Goal: Task Accomplishment & Management: Manage account settings

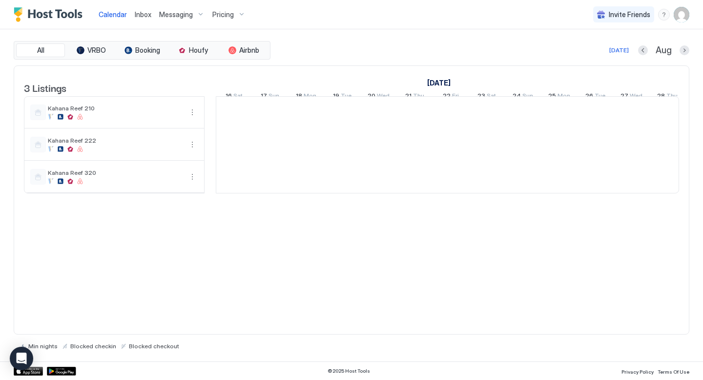
scroll to position [0, 543]
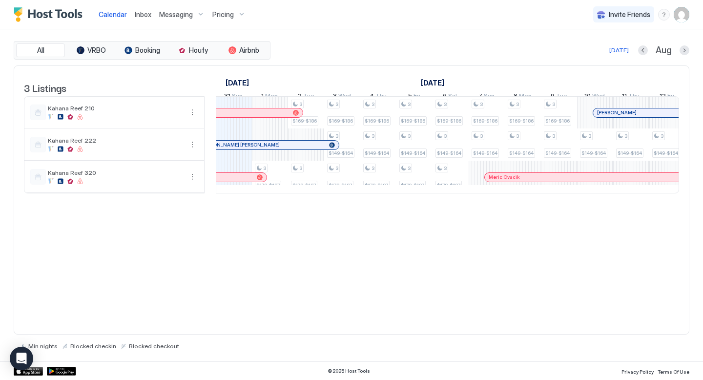
click at [178, 13] on span "Messaging" at bounding box center [176, 14] width 34 height 9
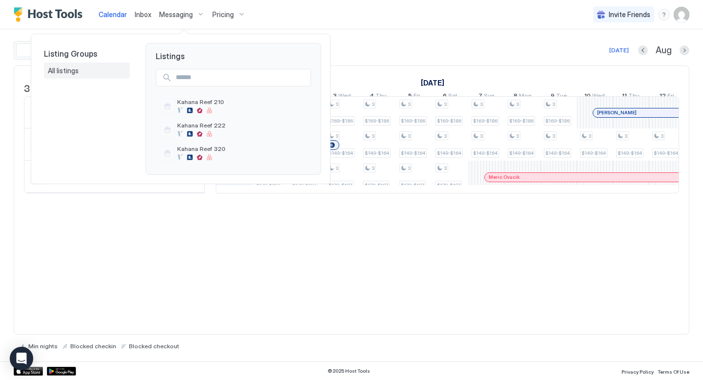
click at [70, 72] on span "All listings" at bounding box center [64, 70] width 32 height 9
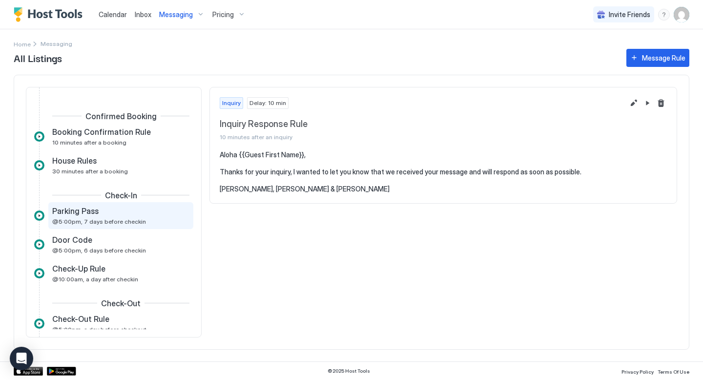
scroll to position [139, 0]
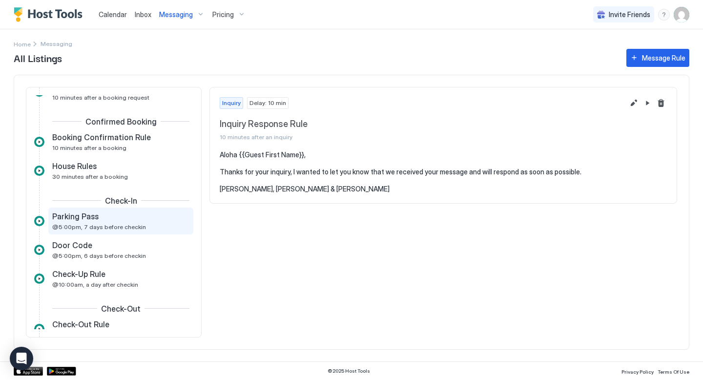
click at [101, 141] on span "Booking Confirmation Rule" at bounding box center [101, 137] width 99 height 10
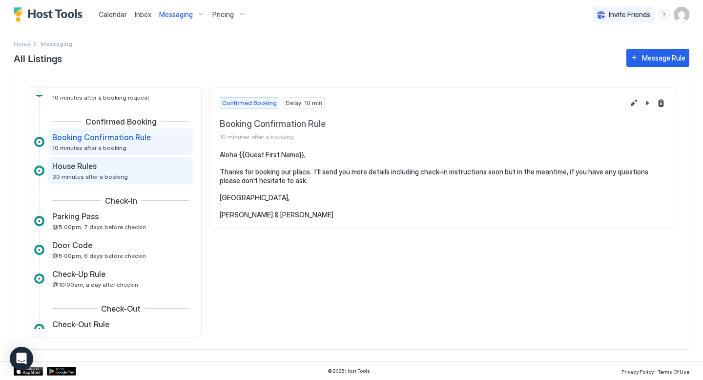
click at [93, 169] on span "House Rules" at bounding box center [74, 166] width 44 height 10
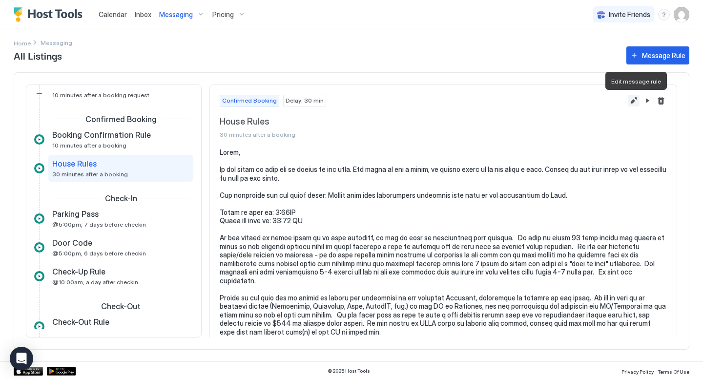
click at [634, 101] on button "Edit message rule" at bounding box center [634, 101] width 12 height 12
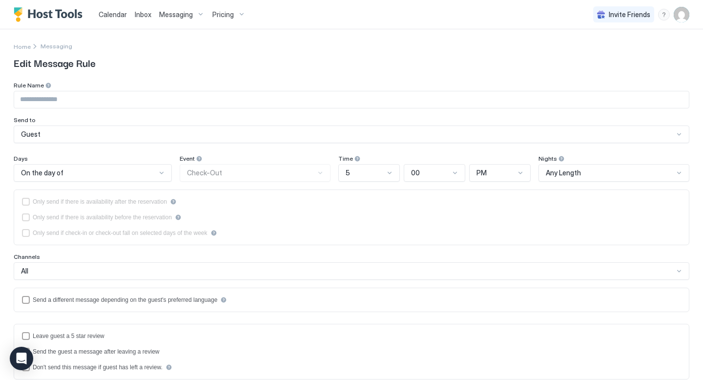
type input "**********"
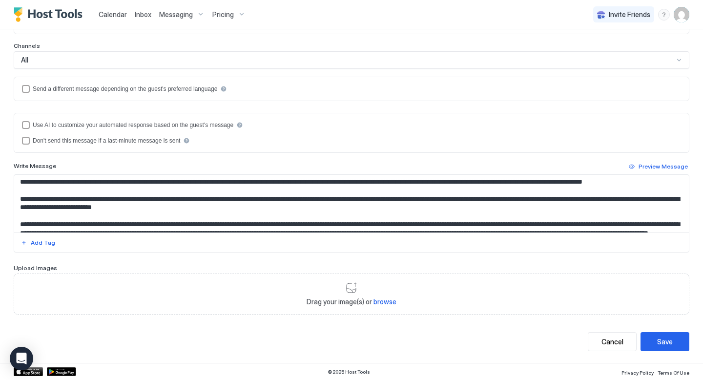
scroll to position [425, 0]
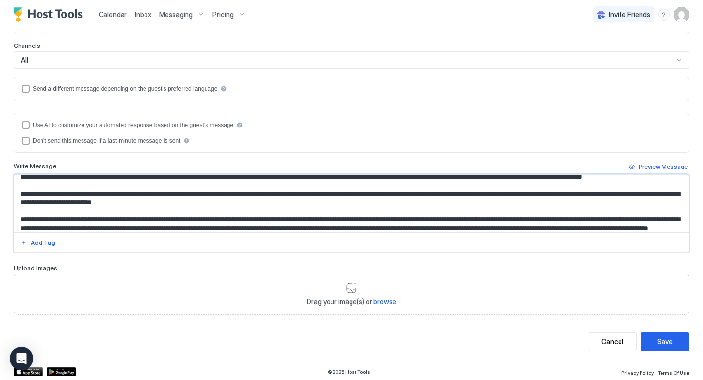
drag, startPoint x: 172, startPoint y: 192, endPoint x: 210, endPoint y: 192, distance: 38.1
click at [211, 192] on textarea "Input Field" at bounding box center [351, 204] width 675 height 58
drag, startPoint x: 468, startPoint y: 191, endPoint x: 376, endPoint y: 204, distance: 93.7
click at [376, 204] on textarea "Input Field" at bounding box center [351, 204] width 675 height 58
click at [380, 214] on textarea "Input Field" at bounding box center [351, 204] width 675 height 58
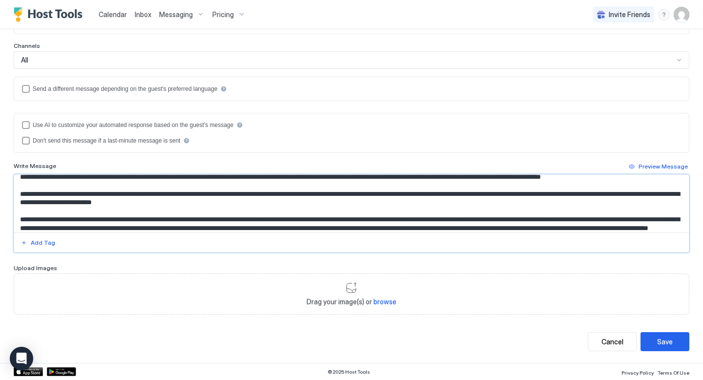
click at [468, 192] on textarea "Input Field" at bounding box center [351, 204] width 675 height 58
drag, startPoint x: 468, startPoint y: 192, endPoint x: 308, endPoint y: 205, distance: 160.7
click at [308, 205] on textarea "Input Field" at bounding box center [351, 204] width 675 height 58
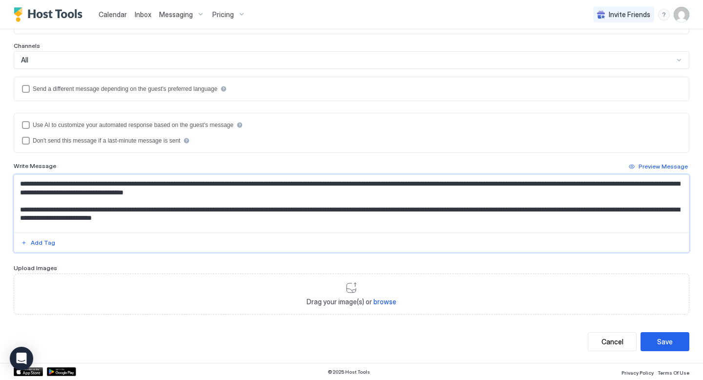
scroll to position [406, 0]
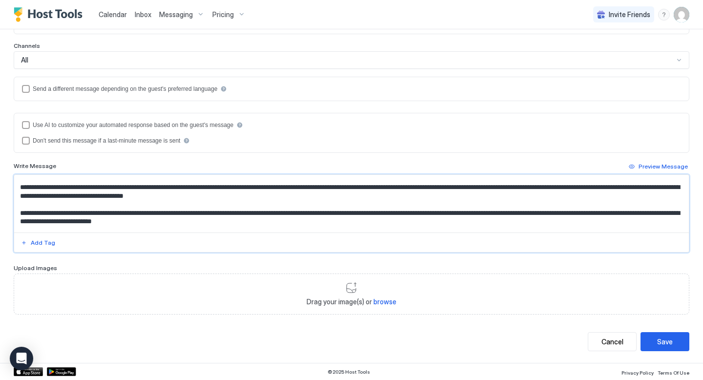
drag, startPoint x: 542, startPoint y: 187, endPoint x: 487, endPoint y: 187, distance: 54.7
click at [487, 187] on textarea "Input Field" at bounding box center [351, 204] width 675 height 58
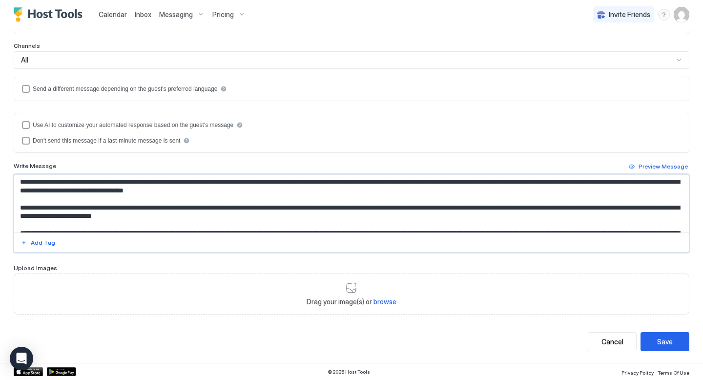
scroll to position [411, 0]
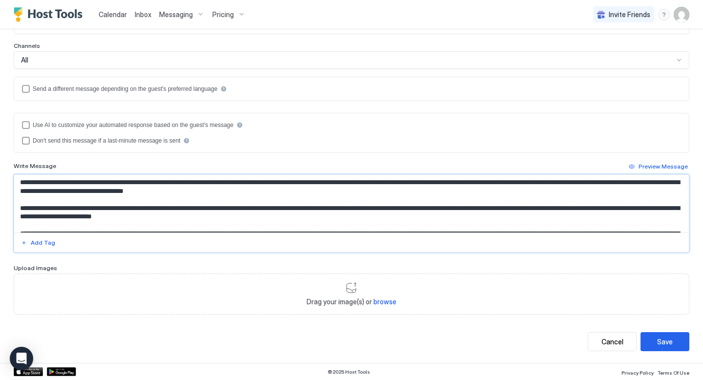
click at [543, 181] on textarea "Input Field" at bounding box center [351, 204] width 675 height 58
type textarea "**********"
click at [667, 338] on div "Save" at bounding box center [665, 341] width 16 height 10
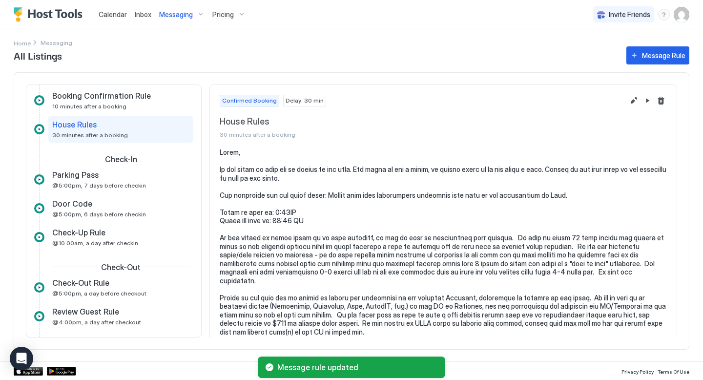
scroll to position [181, 0]
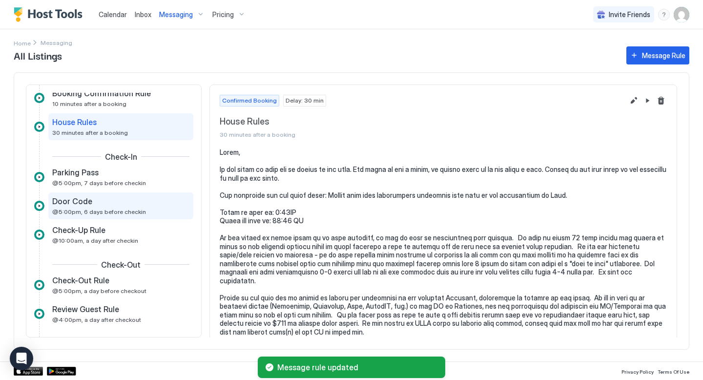
click at [86, 200] on span "Door Code" at bounding box center [72, 201] width 40 height 10
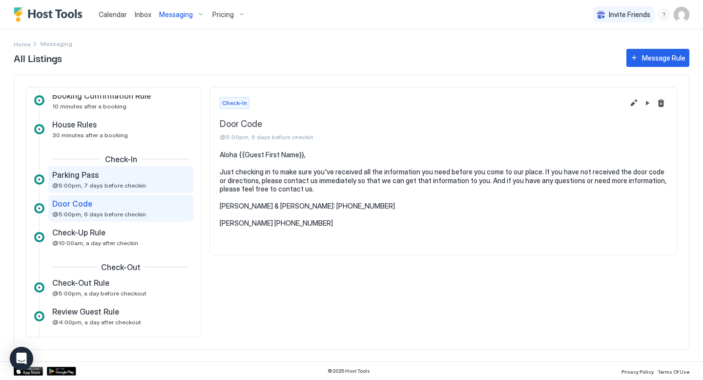
click at [107, 177] on div "Parking Pass" at bounding box center [114, 175] width 124 height 10
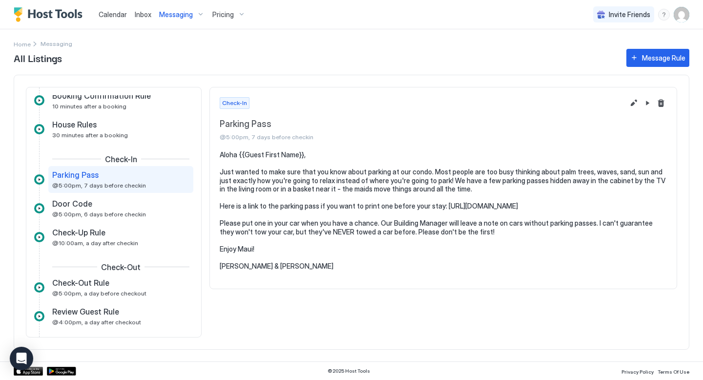
click at [106, 183] on span "@5:00pm, 7 days before checkin" at bounding box center [99, 185] width 94 height 7
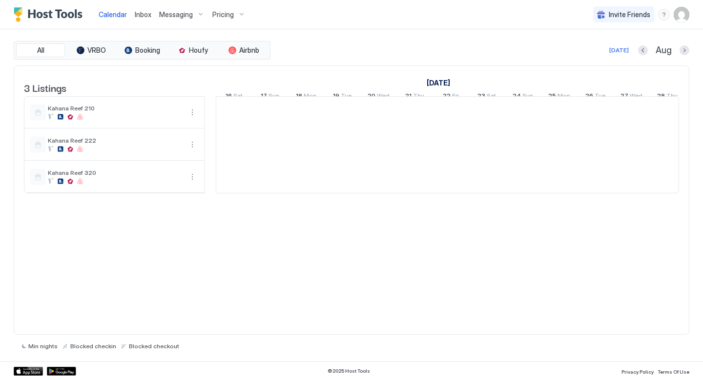
scroll to position [0, 543]
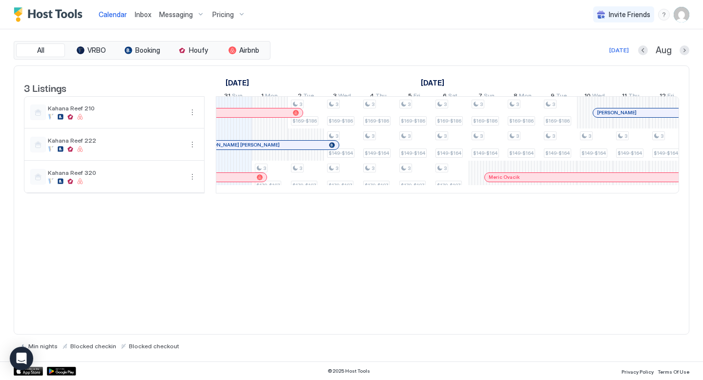
click at [174, 14] on span "Messaging" at bounding box center [176, 14] width 34 height 9
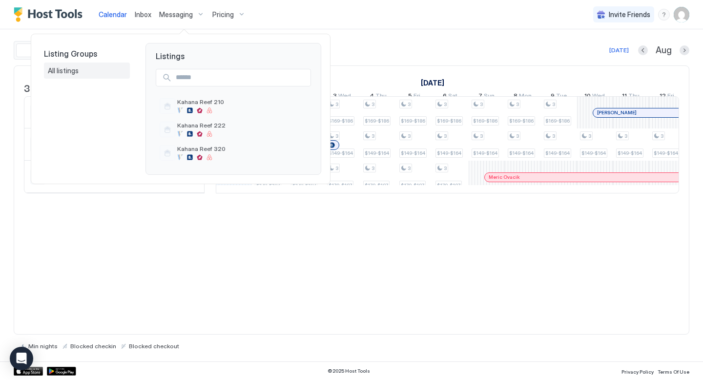
click at [67, 71] on span "All listings" at bounding box center [64, 70] width 32 height 9
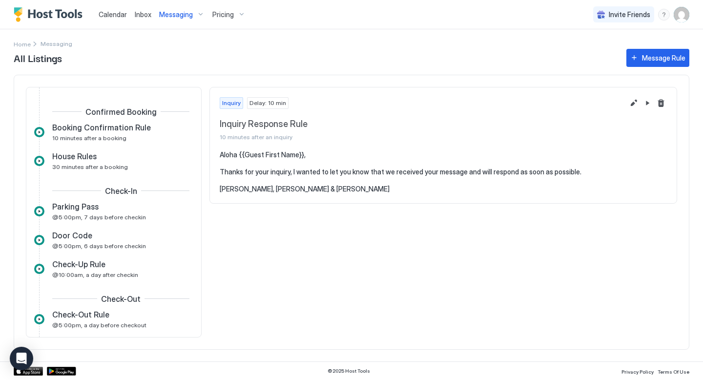
scroll to position [142, 0]
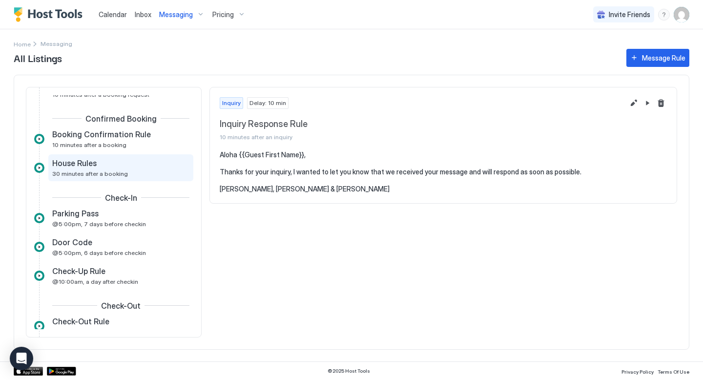
click at [102, 170] on span "30 minutes after a booking" at bounding box center [90, 173] width 76 height 7
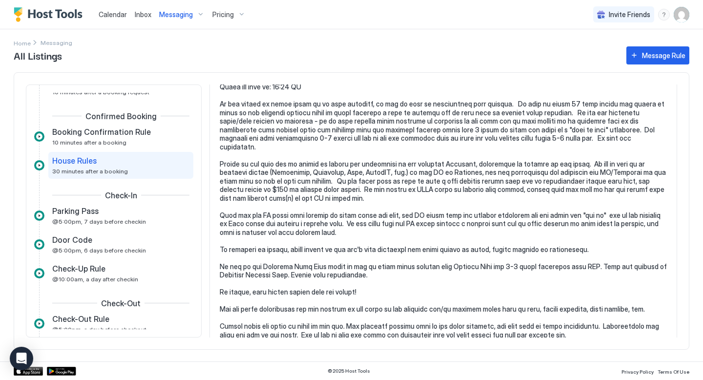
scroll to position [147, 0]
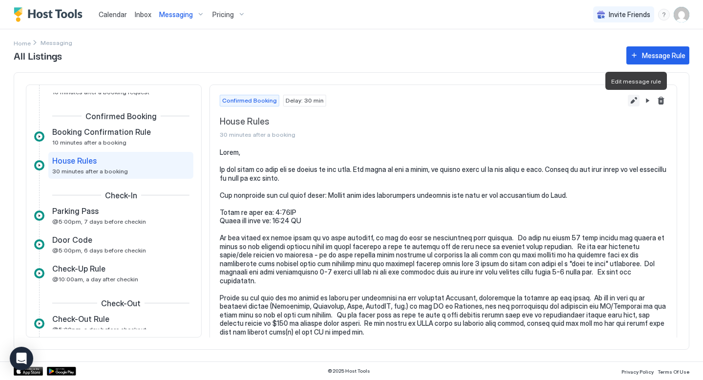
click at [634, 102] on button "Edit message rule" at bounding box center [634, 101] width 12 height 12
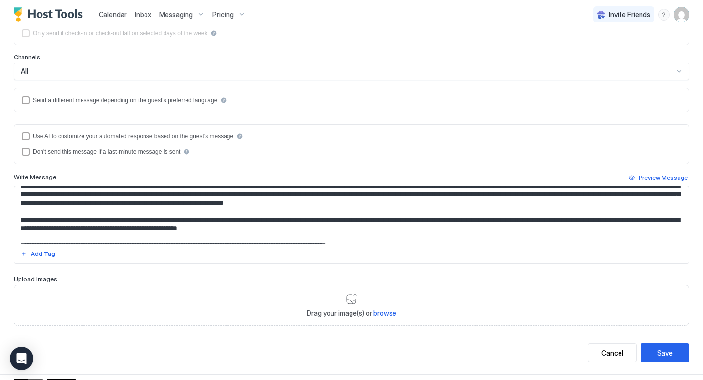
scroll to position [125, 0]
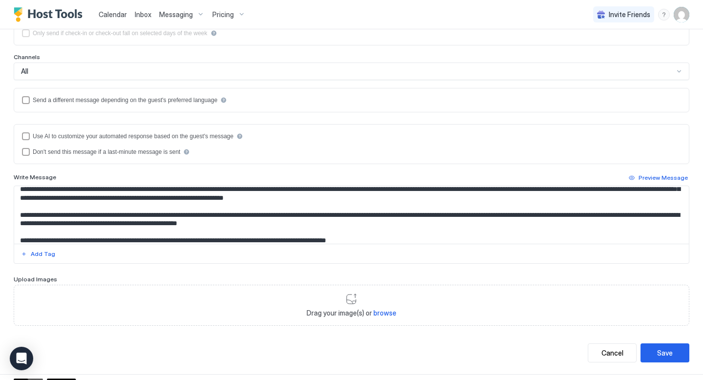
click at [23, 224] on textarea "Input Field" at bounding box center [351, 215] width 675 height 58
click at [84, 221] on textarea "Input Field" at bounding box center [351, 215] width 675 height 58
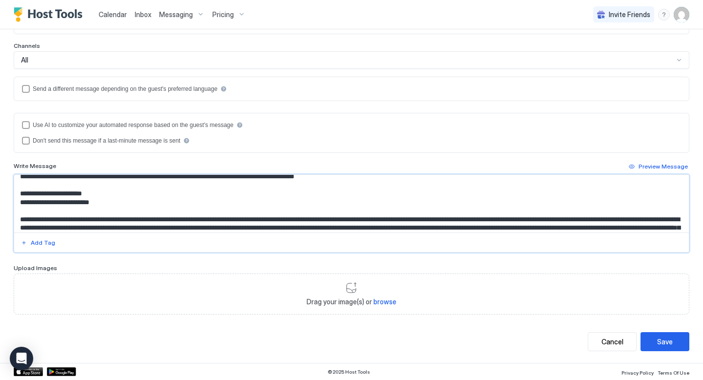
scroll to position [57, 0]
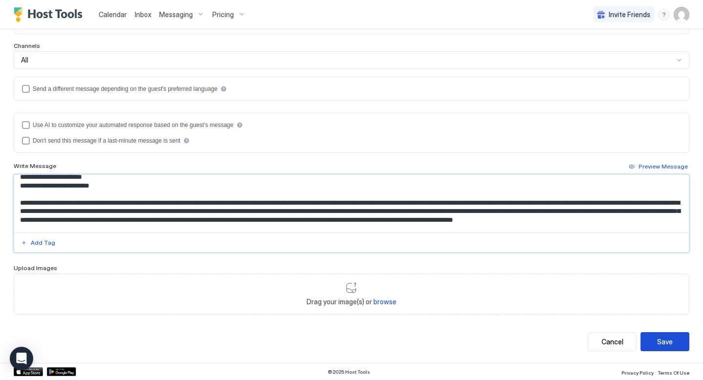
type textarea "**********"
click at [663, 339] on div "Save" at bounding box center [665, 341] width 16 height 10
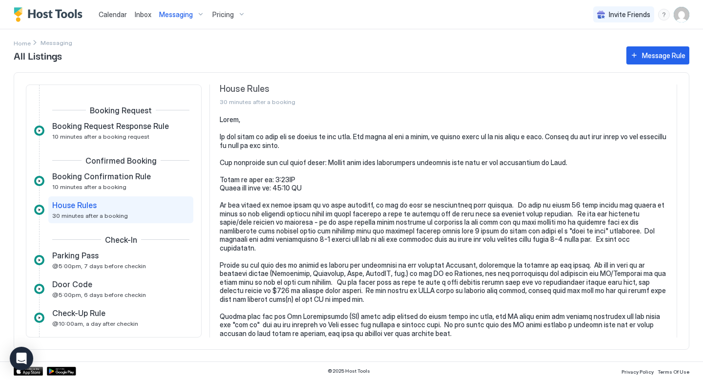
scroll to position [34, 0]
